Goal: Task Accomplishment & Management: Manage account settings

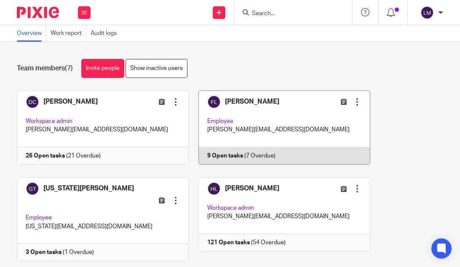
click at [287, 127] on link at bounding box center [280, 128] width 182 height 74
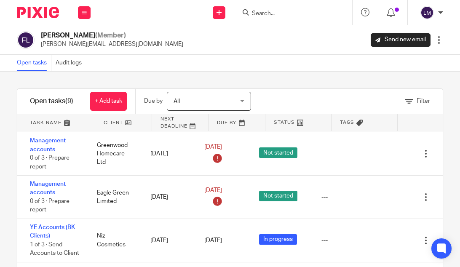
scroll to position [181, 0]
click at [84, 10] on icon at bounding box center [84, 12] width 5 height 5
click at [80, 76] on link "Team" at bounding box center [80, 76] width 15 height 6
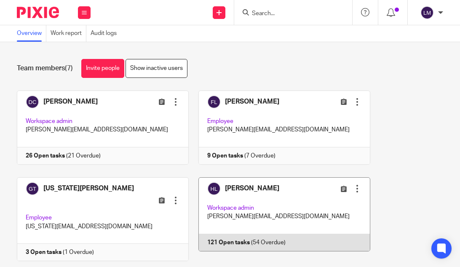
click at [263, 207] on link at bounding box center [280, 219] width 182 height 84
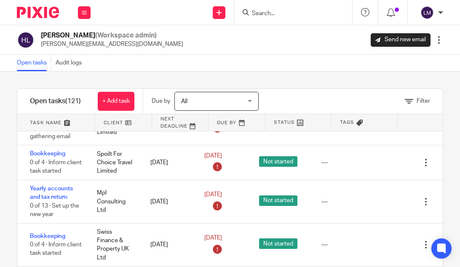
scroll to position [608, 0]
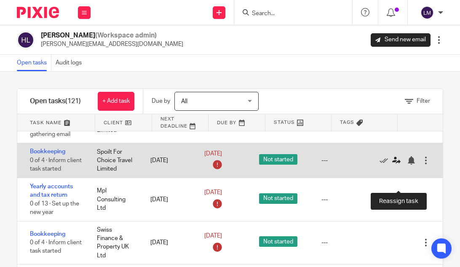
click at [394, 165] on icon at bounding box center [396, 160] width 8 height 8
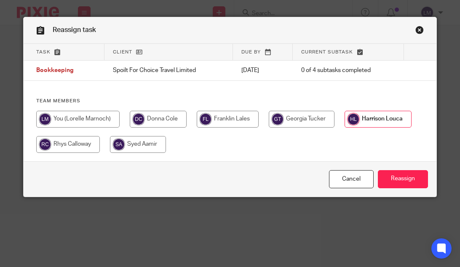
click at [226, 119] on input "radio" at bounding box center [228, 119] width 62 height 17
radio input "true"
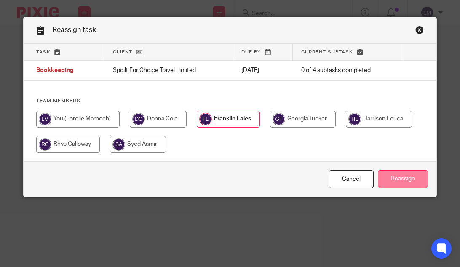
click at [394, 180] on input "Reassign" at bounding box center [403, 179] width 50 height 18
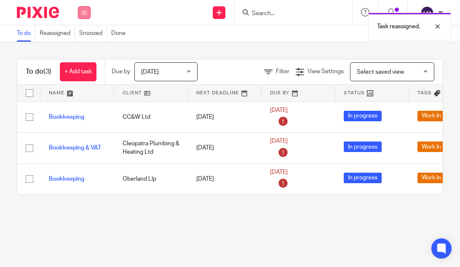
click at [85, 11] on icon at bounding box center [84, 12] width 5 height 5
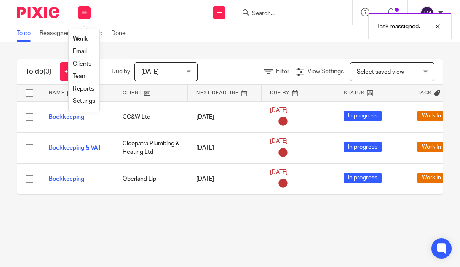
click at [82, 78] on link "Team" at bounding box center [80, 76] width 14 height 6
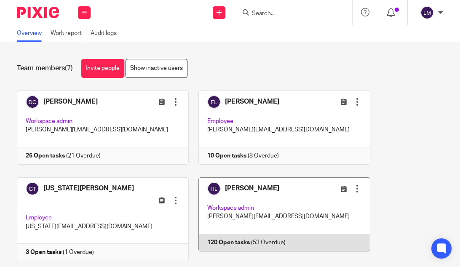
click at [281, 197] on link at bounding box center [280, 219] width 182 height 84
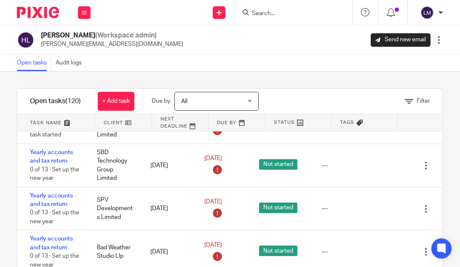
scroll to position [852, 0]
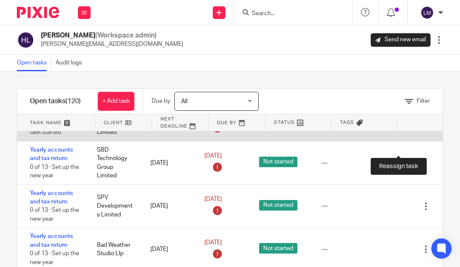
click at [396, 128] on icon at bounding box center [396, 124] width 8 height 8
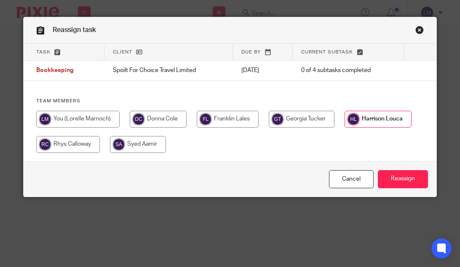
click at [218, 118] on input "radio" at bounding box center [228, 119] width 62 height 17
radio input "true"
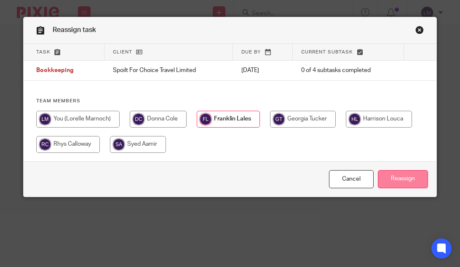
click at [395, 180] on input "Reassign" at bounding box center [403, 179] width 50 height 18
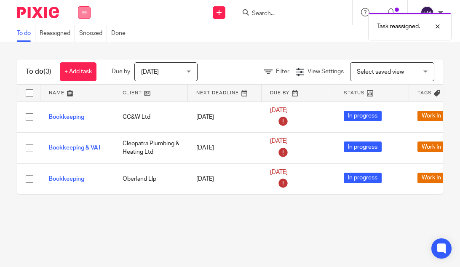
click at [86, 9] on button at bounding box center [84, 12] width 13 height 13
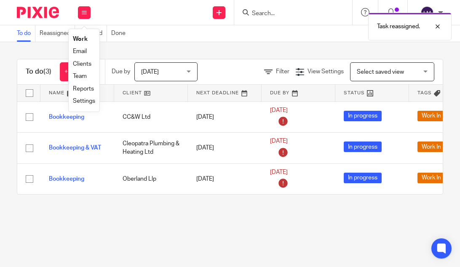
click at [82, 74] on link "Team" at bounding box center [80, 76] width 14 height 6
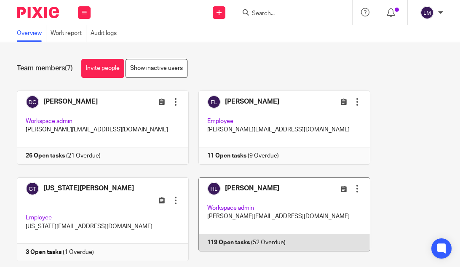
click at [262, 190] on link at bounding box center [280, 219] width 182 height 84
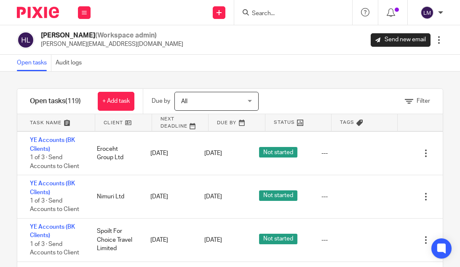
scroll to position [5118, 0]
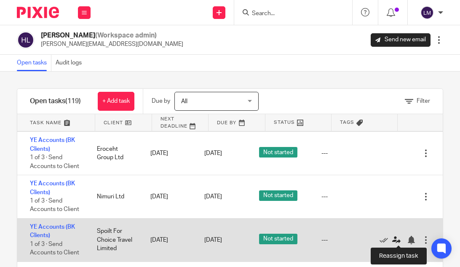
click at [397, 238] on icon at bounding box center [396, 240] width 8 height 8
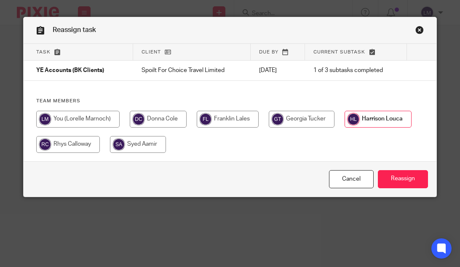
click at [226, 119] on input "radio" at bounding box center [228, 119] width 62 height 17
radio input "true"
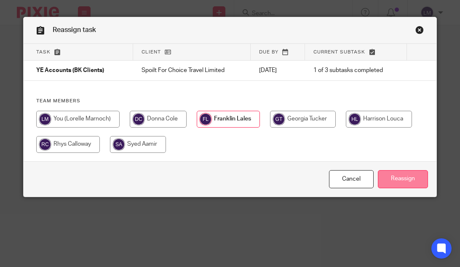
click at [403, 179] on input "Reassign" at bounding box center [403, 179] width 50 height 18
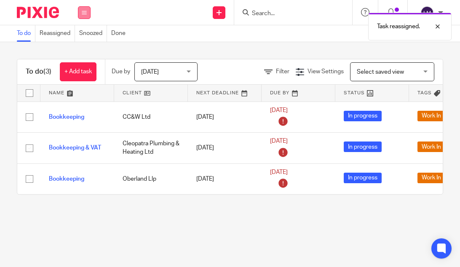
click at [85, 12] on icon at bounding box center [84, 12] width 5 height 5
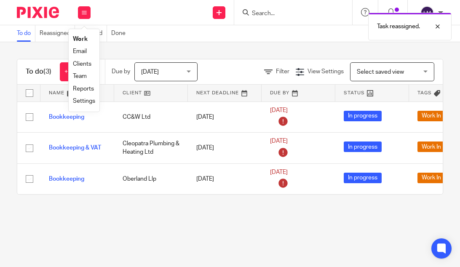
click at [84, 73] on link "Team" at bounding box center [80, 76] width 14 height 6
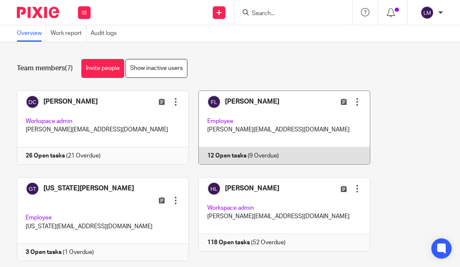
click at [242, 114] on link at bounding box center [280, 128] width 182 height 74
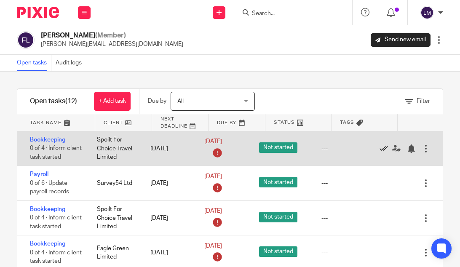
click at [383, 148] on icon at bounding box center [384, 149] width 8 height 8
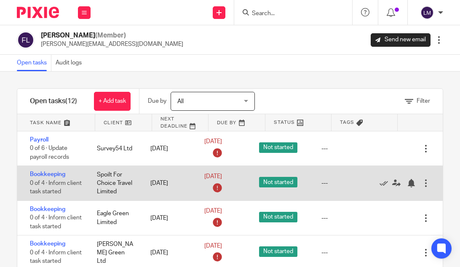
click at [427, 182] on div at bounding box center [426, 183] width 8 height 8
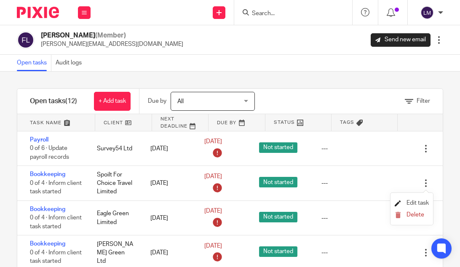
click at [417, 200] on span "Edit task" at bounding box center [418, 203] width 22 height 6
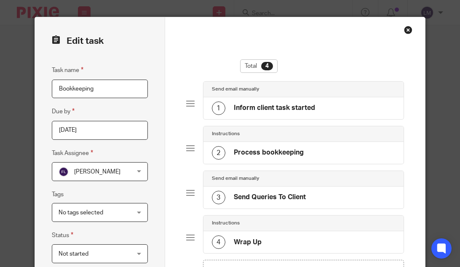
click at [121, 133] on input "2025-09-28" at bounding box center [100, 130] width 96 height 19
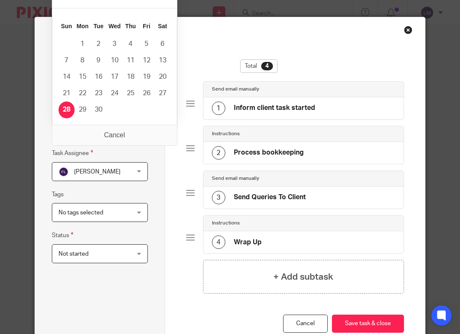
click at [115, 137] on input "2025-09-28" at bounding box center [100, 130] width 96 height 19
click at [115, 135] on input "2025-09-28" at bounding box center [100, 130] width 96 height 19
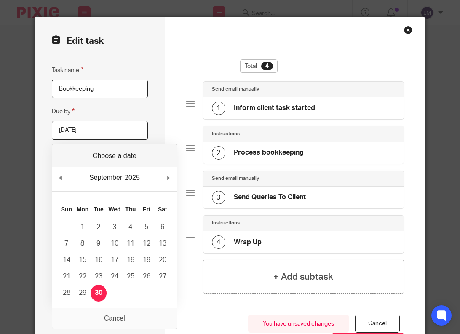
click at [106, 130] on input "2025-09-30" at bounding box center [100, 130] width 96 height 19
type input "2025-10-28"
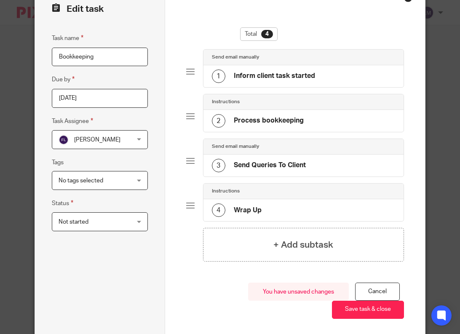
scroll to position [55, 0]
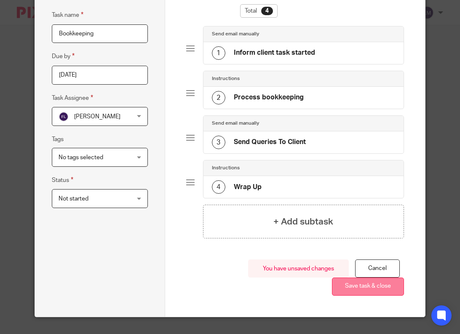
click at [365, 267] on button "Save task & close" at bounding box center [368, 287] width 72 height 18
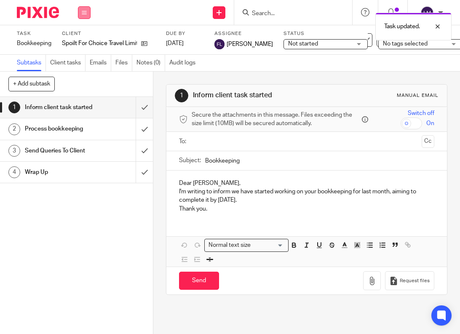
click at [86, 10] on icon at bounding box center [84, 12] width 5 height 5
click at [81, 75] on link "Team" at bounding box center [80, 76] width 14 height 6
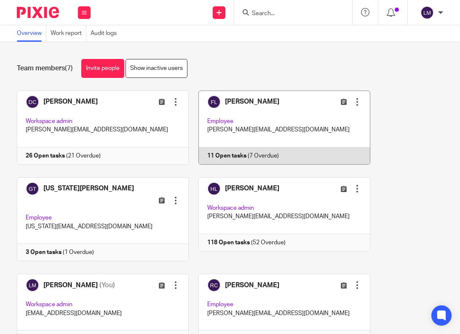
click at [279, 128] on link at bounding box center [280, 128] width 182 height 74
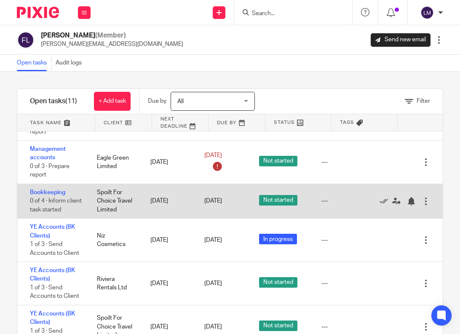
scroll to position [32, 0]
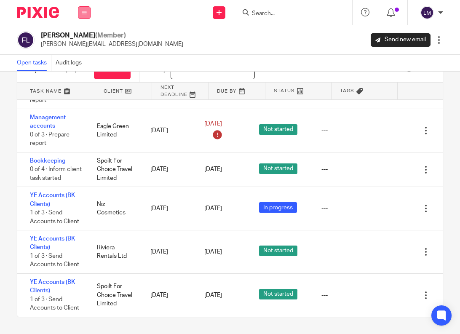
click at [84, 8] on button at bounding box center [84, 12] width 13 height 13
click at [83, 75] on link "Team" at bounding box center [80, 76] width 15 height 6
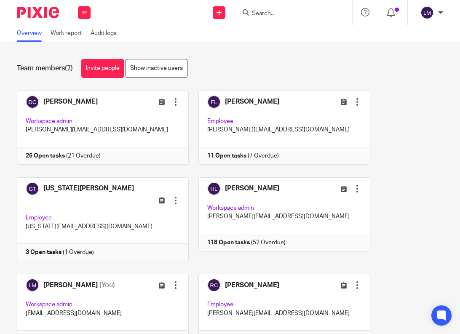
click at [77, 212] on link at bounding box center [98, 219] width 182 height 84
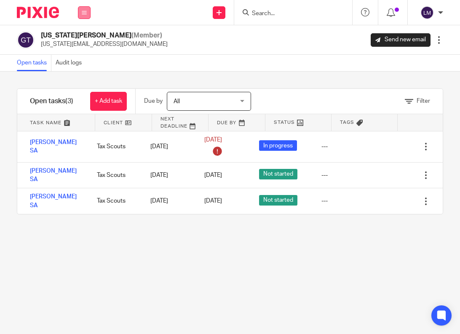
click at [81, 11] on button at bounding box center [84, 12] width 13 height 13
click at [82, 73] on link "Team" at bounding box center [80, 76] width 15 height 6
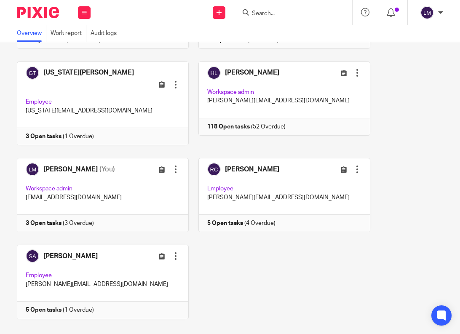
scroll to position [121, 0]
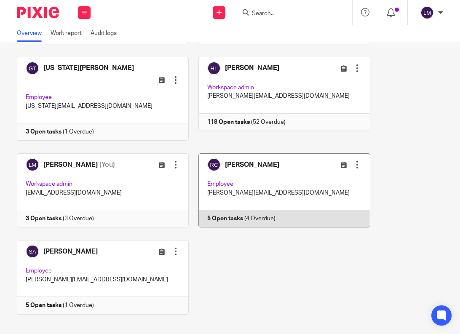
click at [291, 184] on link at bounding box center [280, 190] width 182 height 74
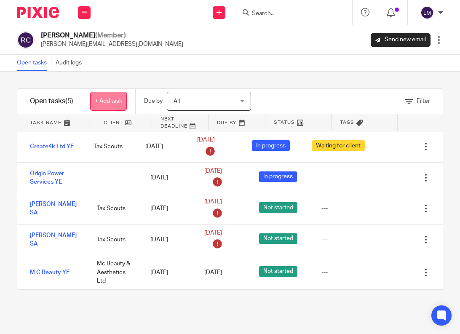
click at [109, 99] on link "+ Add task" at bounding box center [108, 101] width 37 height 19
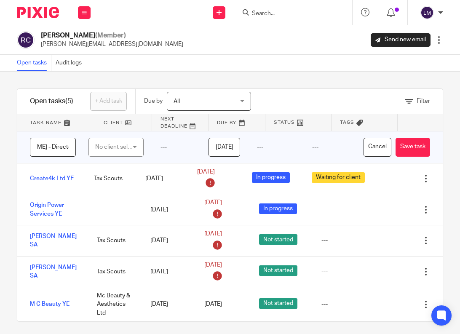
scroll to position [0, 92]
type input "[PERSON_NAME] & [PERSON_NAME] - Director Tax Returns"
click at [119, 146] on div "No client selected" at bounding box center [114, 147] width 38 height 18
type input "Bio"
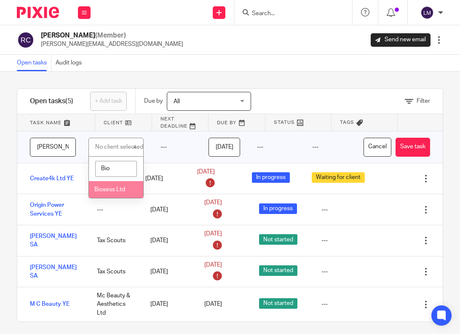
click at [114, 187] on span "Biosess Ltd" at bounding box center [109, 190] width 31 height 6
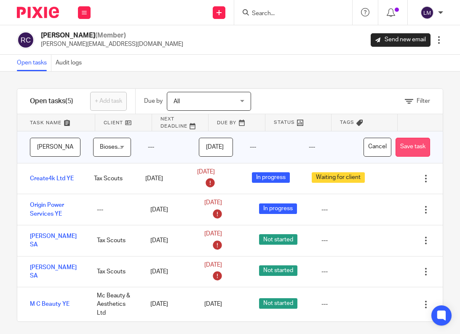
click at [411, 145] on button "Save task" at bounding box center [413, 147] width 35 height 19
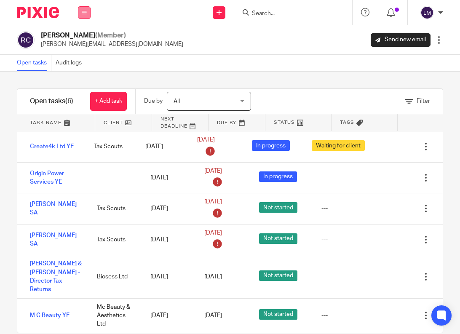
click at [85, 15] on button at bounding box center [84, 12] width 13 height 13
click at [84, 77] on link "Team" at bounding box center [80, 76] width 15 height 6
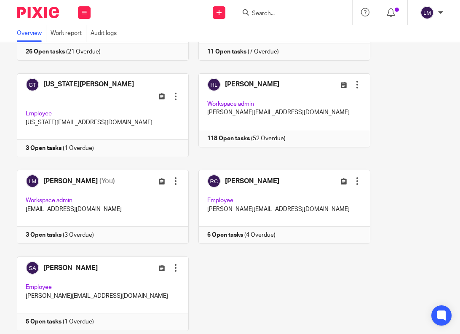
scroll to position [121, 0]
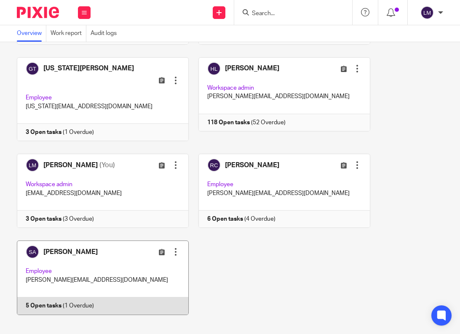
click at [119, 276] on link at bounding box center [98, 278] width 182 height 74
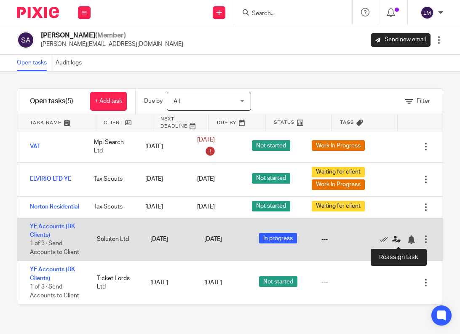
click at [393, 239] on icon at bounding box center [396, 240] width 8 height 8
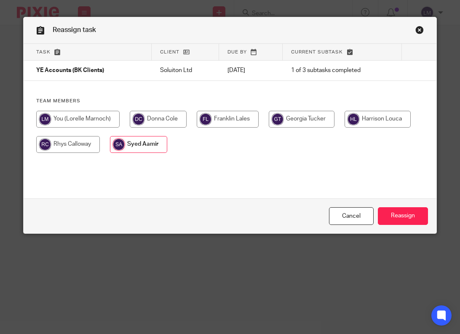
click at [161, 119] on input "radio" at bounding box center [158, 119] width 57 height 17
radio input "true"
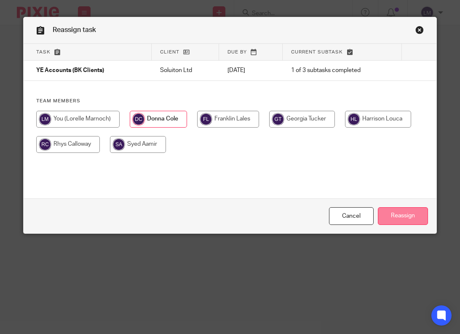
click at [396, 214] on input "Reassign" at bounding box center [403, 216] width 50 height 18
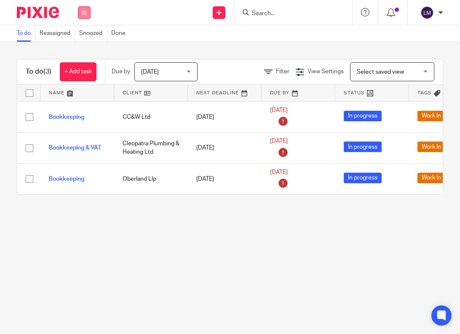
click at [83, 12] on icon at bounding box center [84, 12] width 5 height 5
click at [81, 74] on link "Team" at bounding box center [80, 76] width 14 height 6
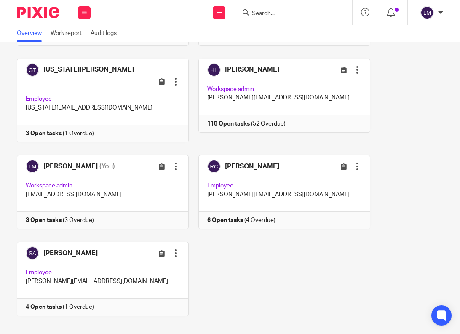
scroll to position [121, 0]
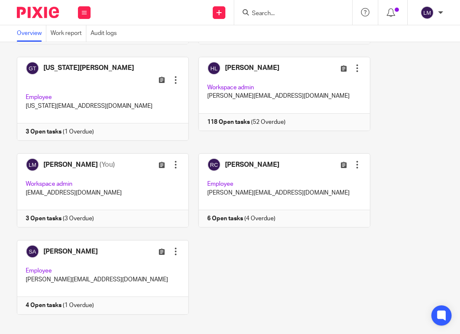
click at [110, 255] on link at bounding box center [98, 277] width 182 height 74
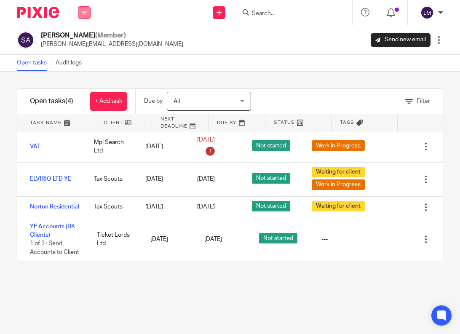
click at [82, 9] on button at bounding box center [84, 12] width 13 height 13
click at [81, 73] on link "Team" at bounding box center [80, 76] width 15 height 6
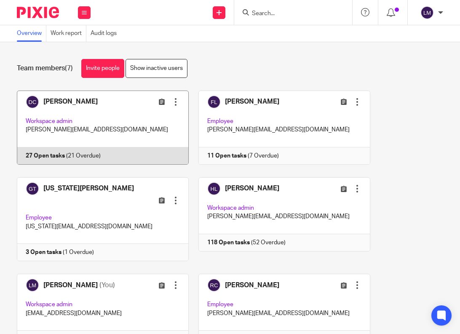
click at [66, 119] on link at bounding box center [98, 128] width 182 height 74
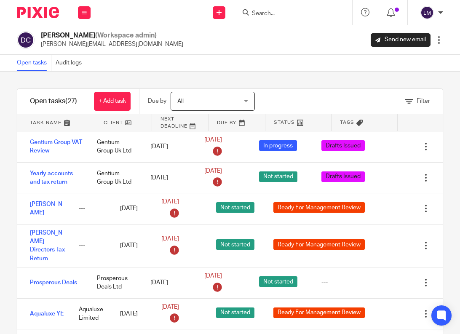
click at [266, 11] on input "Search" at bounding box center [289, 14] width 76 height 8
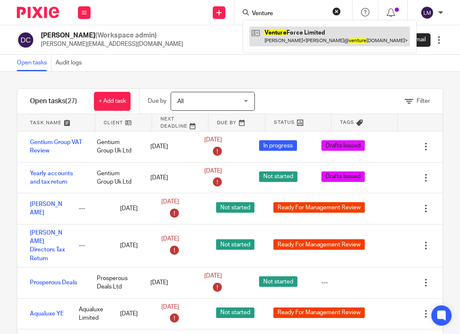
type input "Venture"
click at [269, 33] on link at bounding box center [330, 36] width 161 height 19
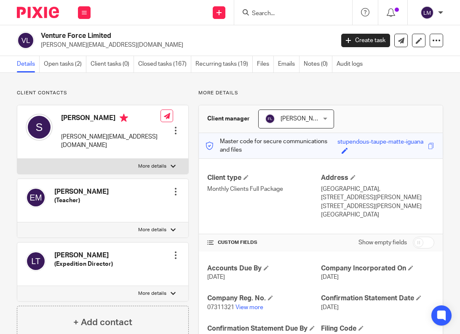
click at [256, 16] on input "Search" at bounding box center [289, 14] width 76 height 8
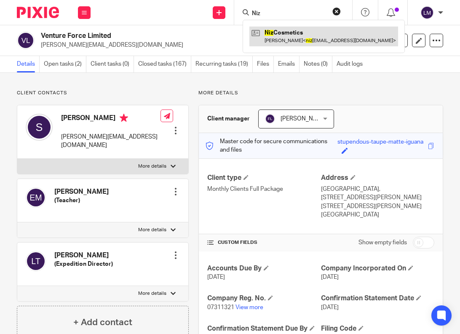
type input "Niz"
click at [273, 33] on link at bounding box center [324, 36] width 149 height 19
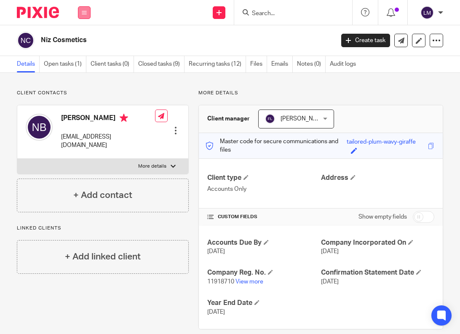
click at [82, 16] on button at bounding box center [84, 12] width 13 height 13
click at [83, 77] on link "Team" at bounding box center [80, 76] width 14 height 6
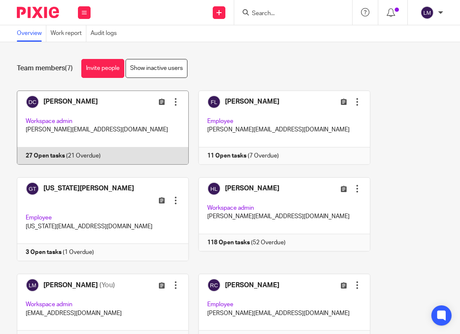
click at [87, 135] on link at bounding box center [98, 128] width 182 height 74
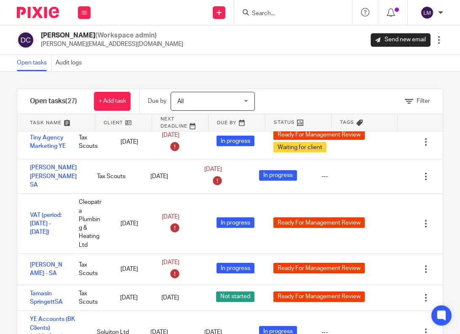
scroll to position [564, 0]
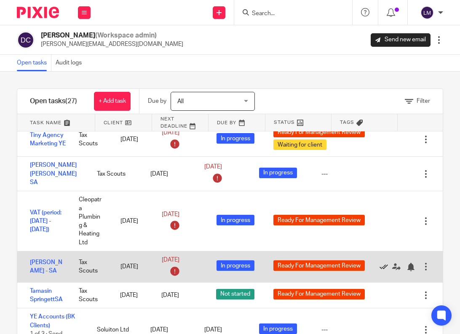
click at [382, 263] on icon at bounding box center [384, 267] width 8 height 8
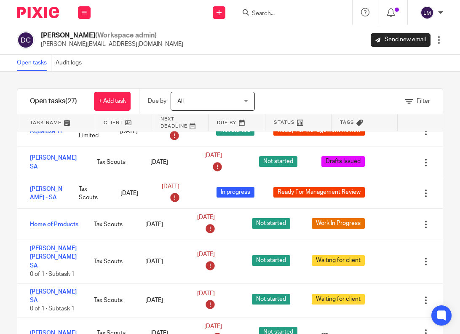
scroll to position [185, 0]
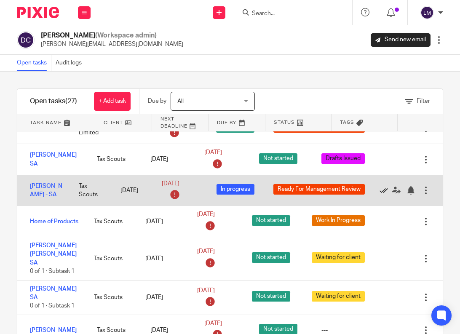
click at [385, 186] on icon at bounding box center [384, 190] width 8 height 8
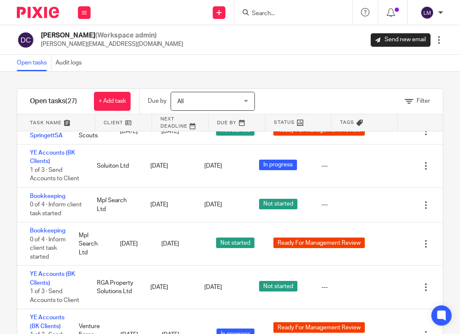
scroll to position [32, 0]
